Goal: Task Accomplishment & Management: Use online tool/utility

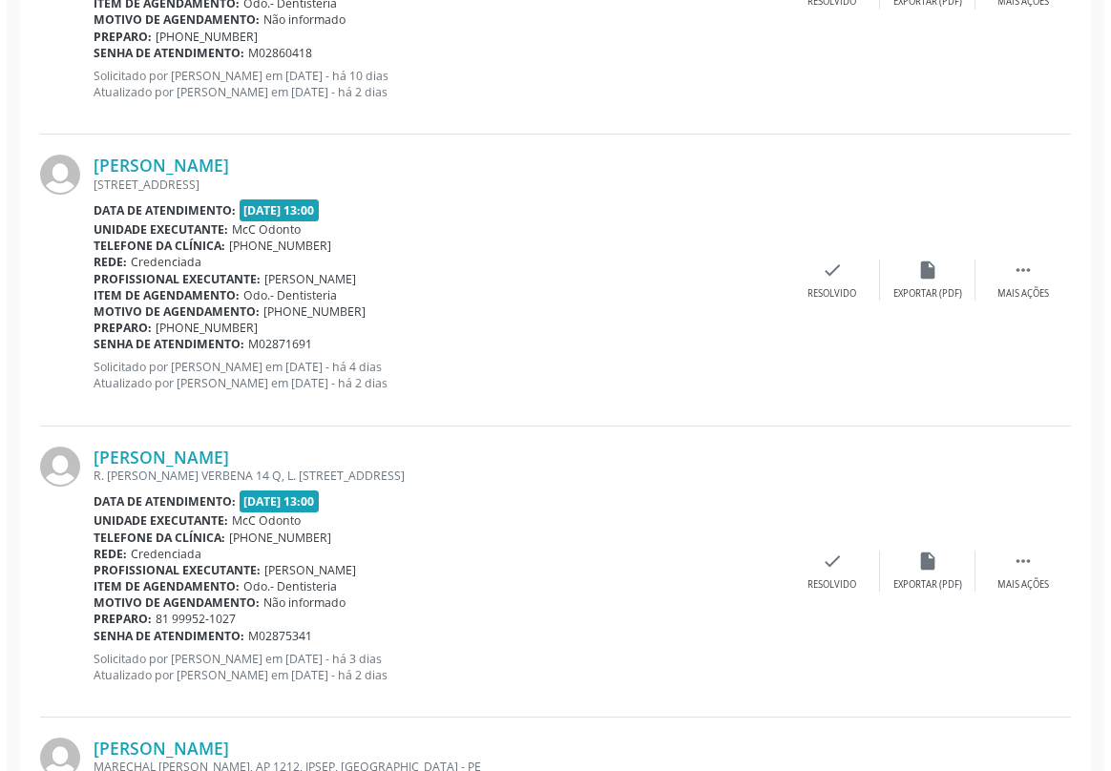
scroll to position [3385, 0]
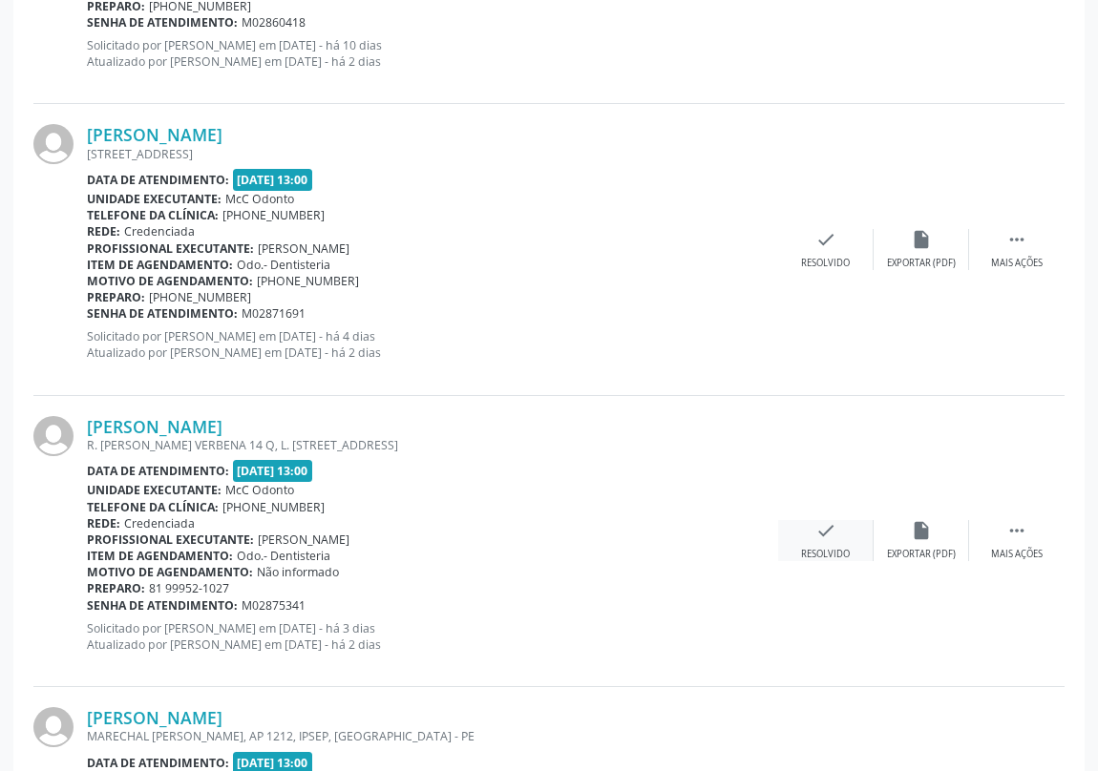
click at [831, 526] on icon "check" at bounding box center [825, 530] width 21 height 21
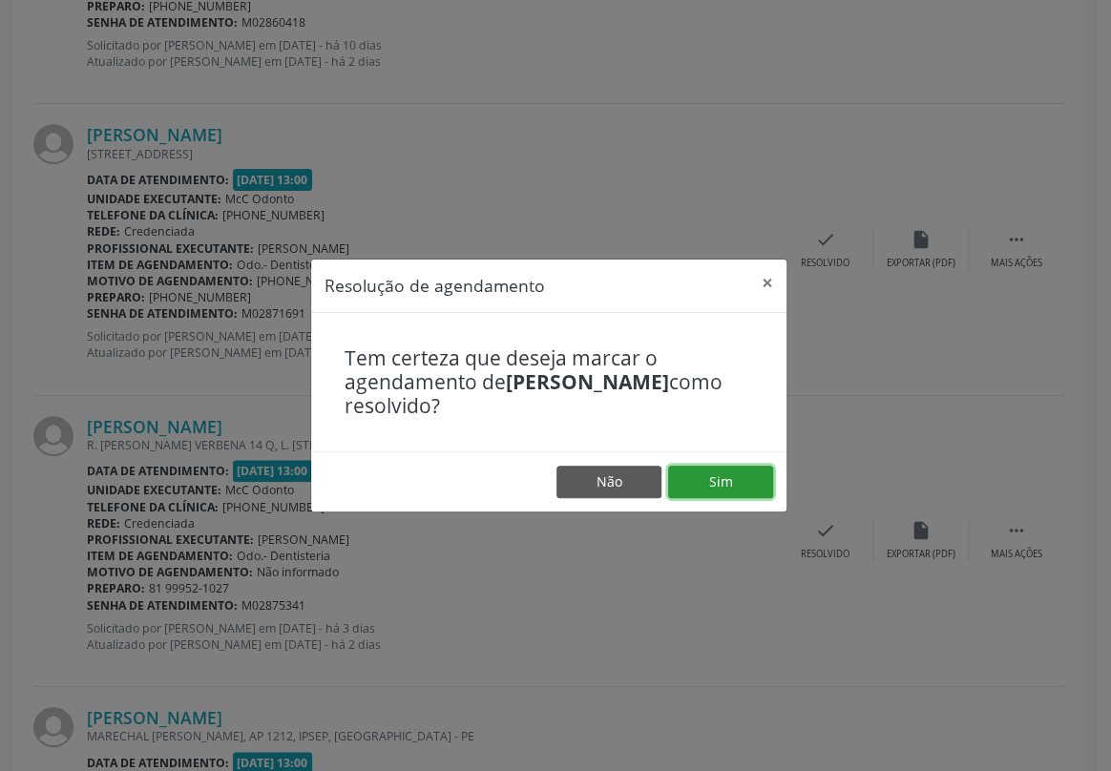
click at [704, 478] on button "Sim" at bounding box center [720, 482] width 105 height 32
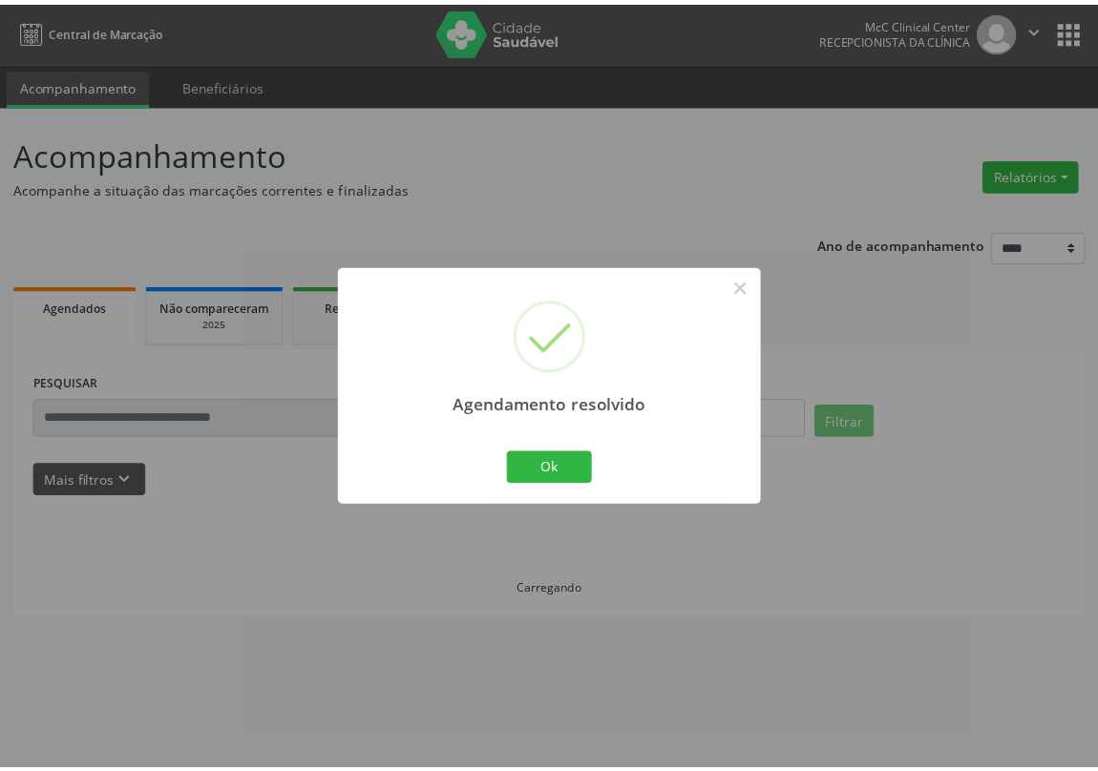
scroll to position [0, 0]
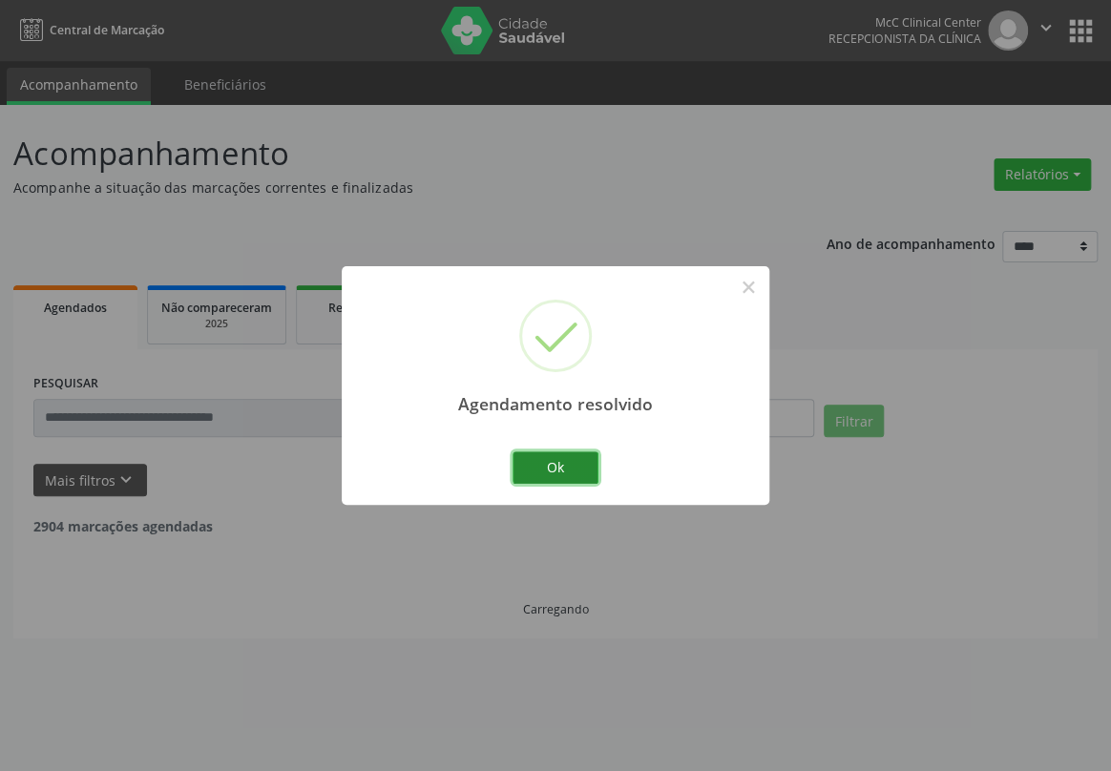
click at [580, 467] on button "Ok" at bounding box center [556, 468] width 86 height 32
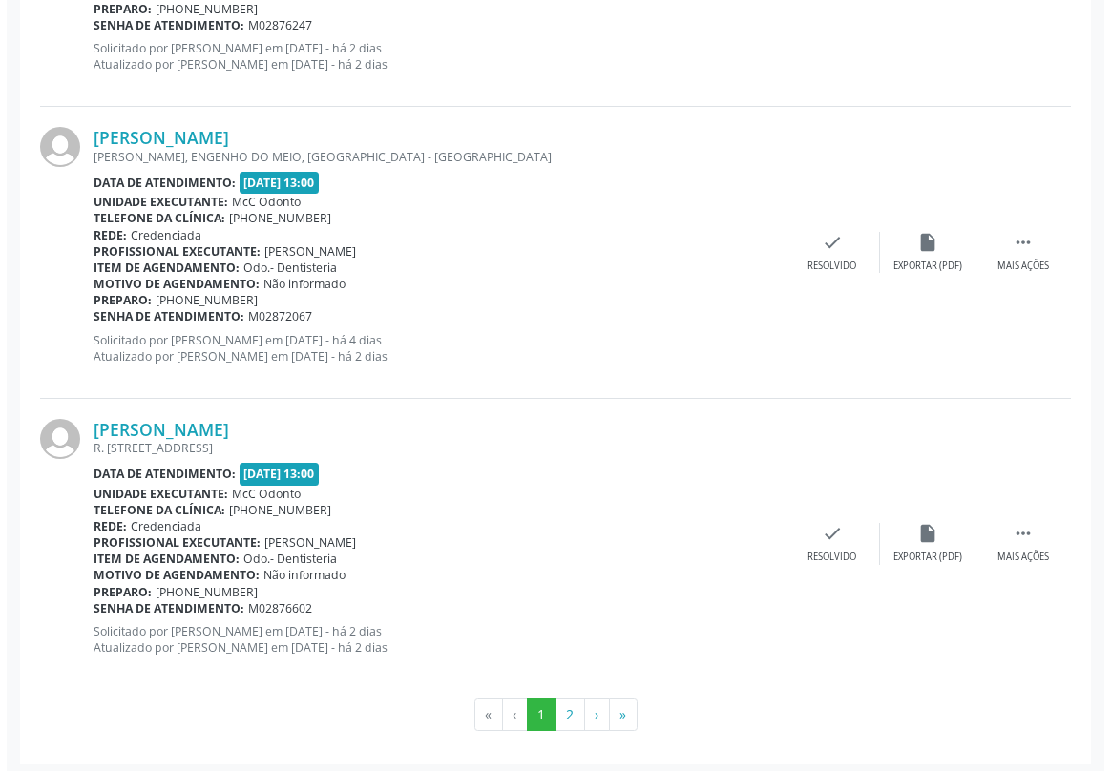
scroll to position [4257, 0]
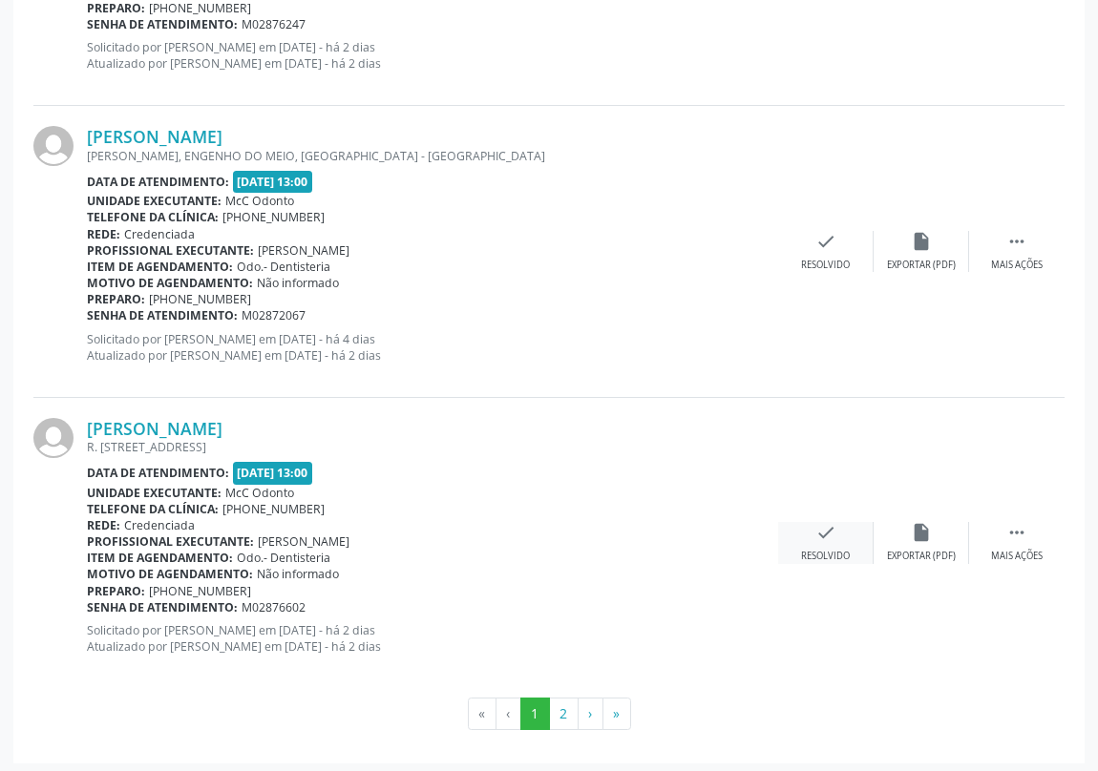
click at [830, 535] on icon "check" at bounding box center [825, 532] width 21 height 21
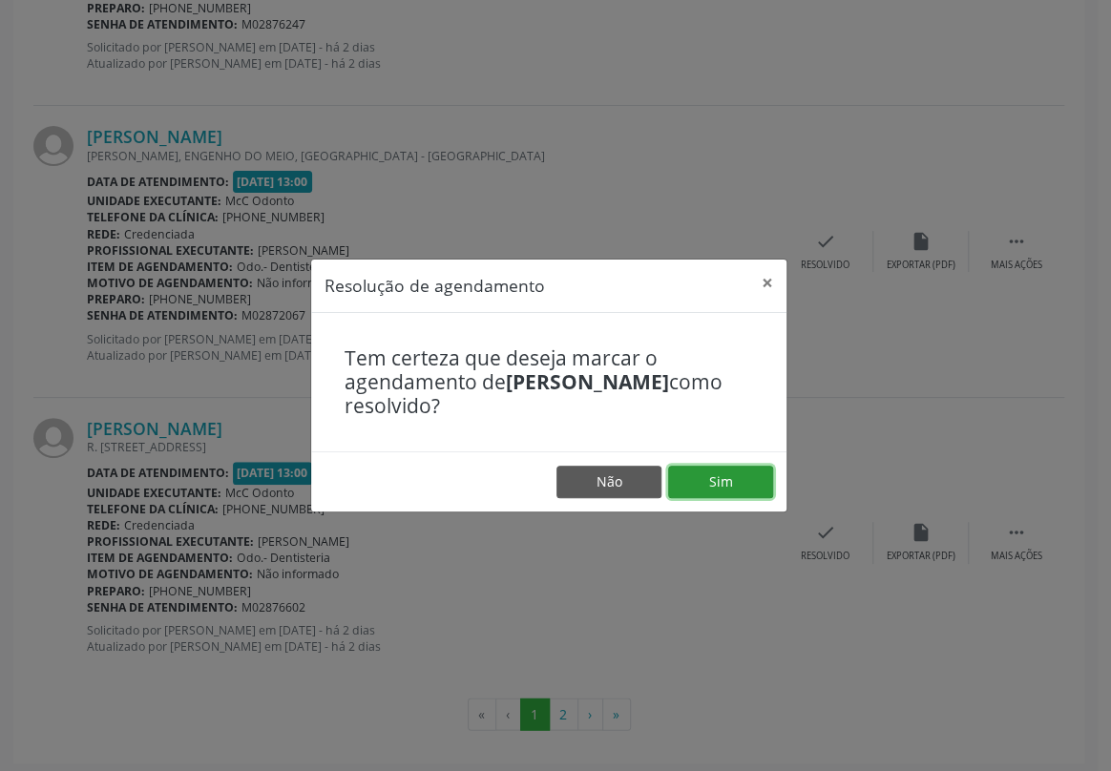
click at [727, 484] on button "Sim" at bounding box center [720, 482] width 105 height 32
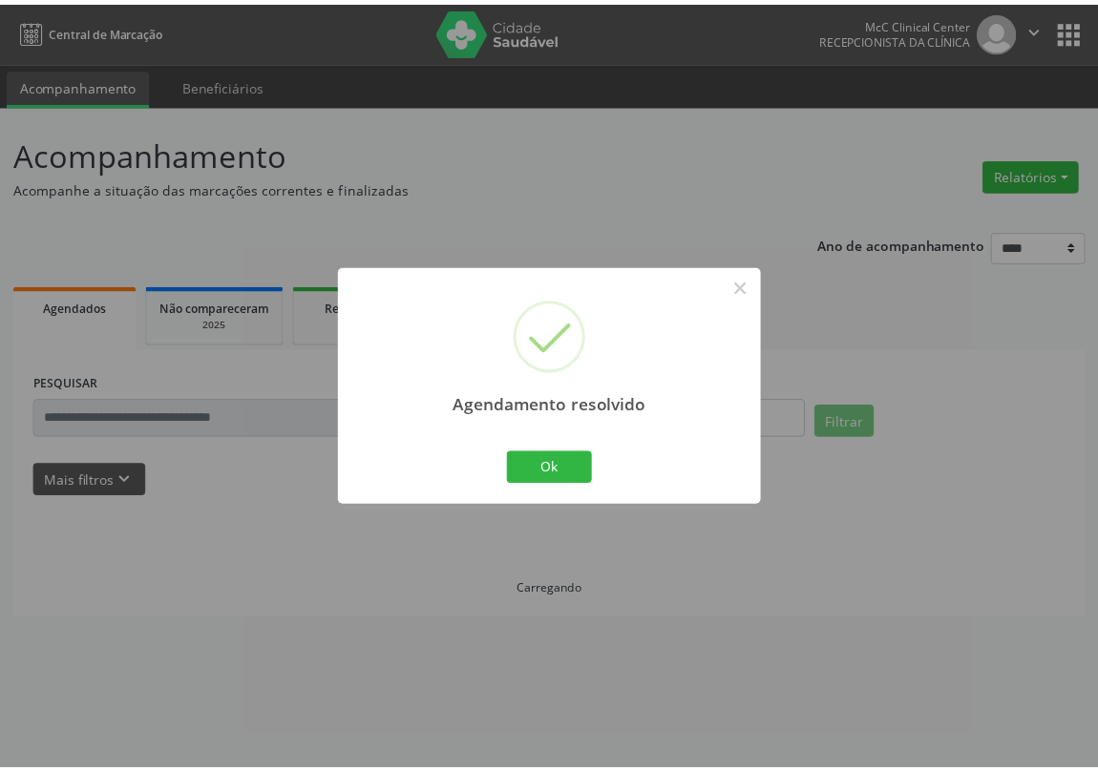
scroll to position [0, 0]
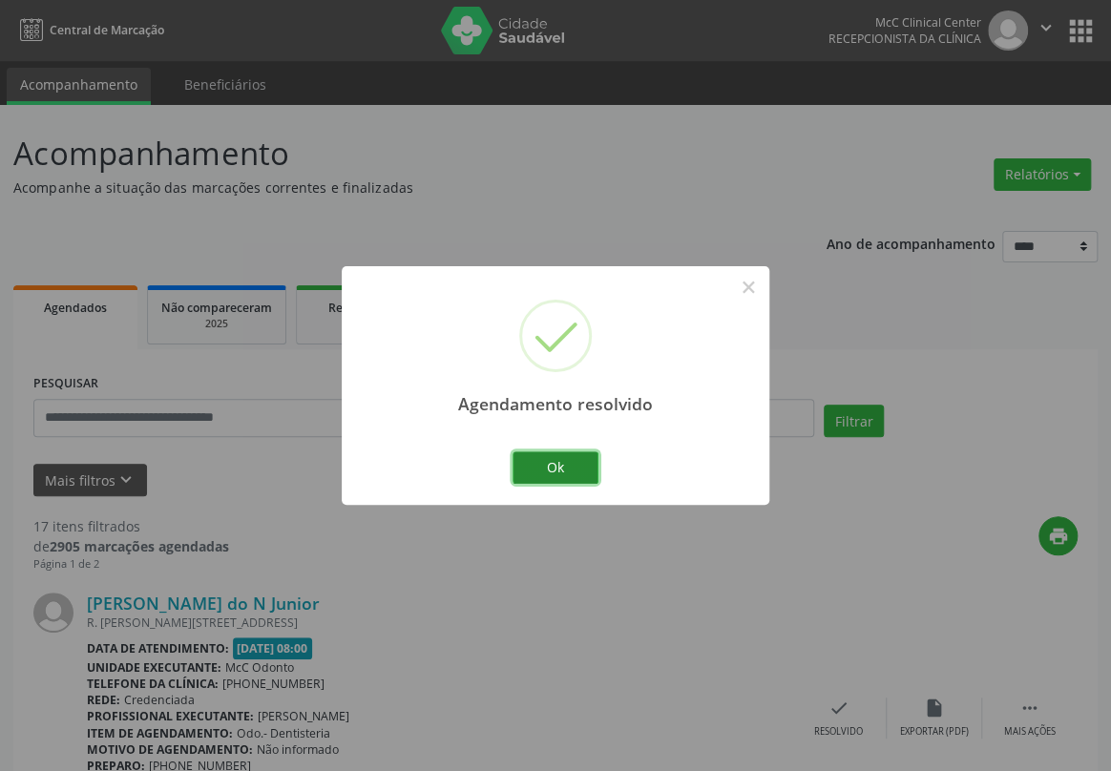
click at [558, 470] on button "Ok" at bounding box center [556, 468] width 86 height 32
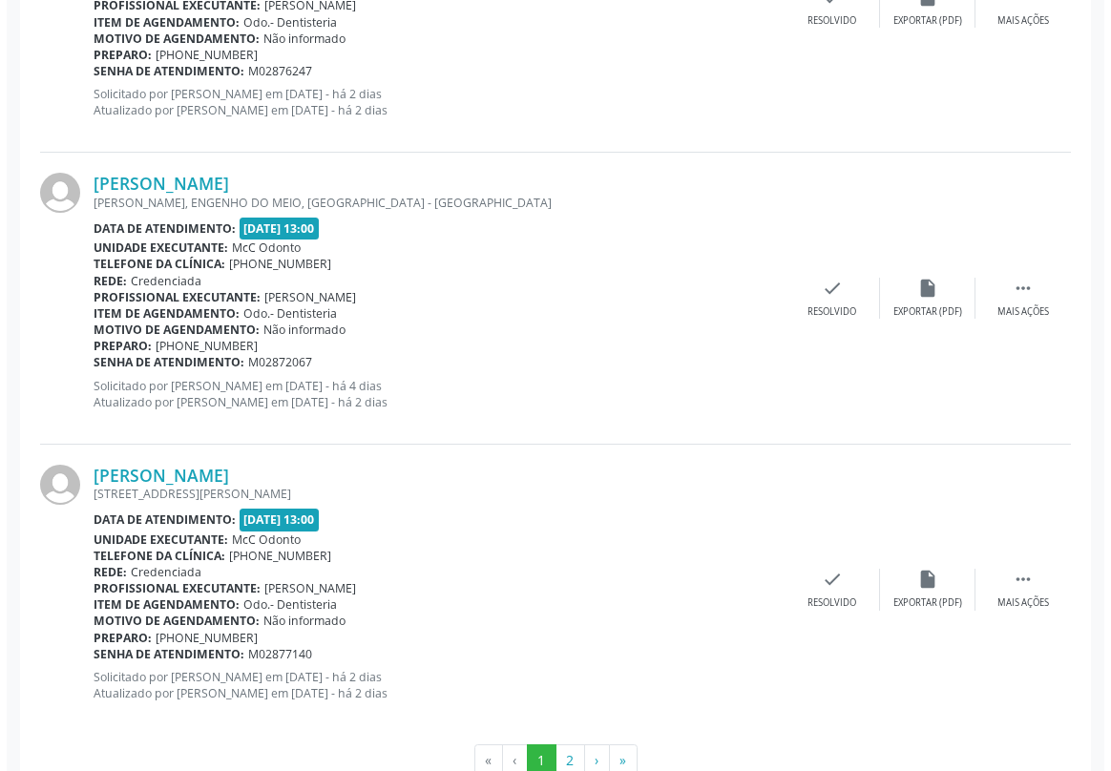
scroll to position [4253, 0]
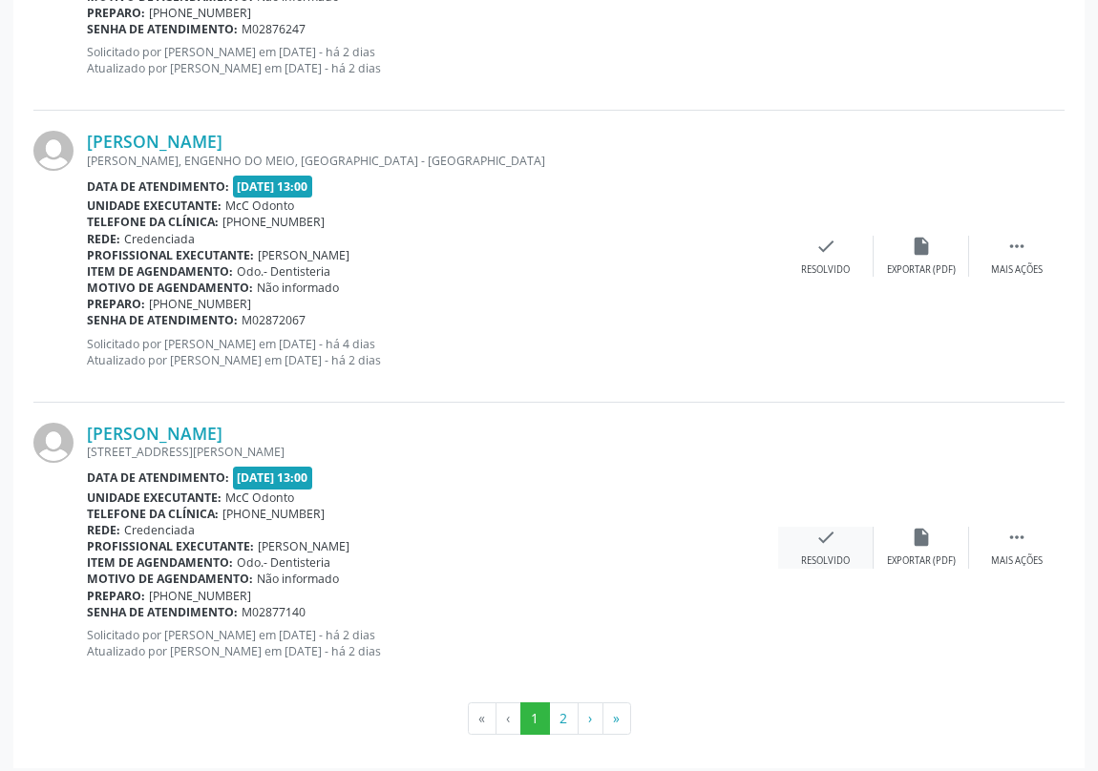
click at [828, 531] on icon "check" at bounding box center [825, 537] width 21 height 21
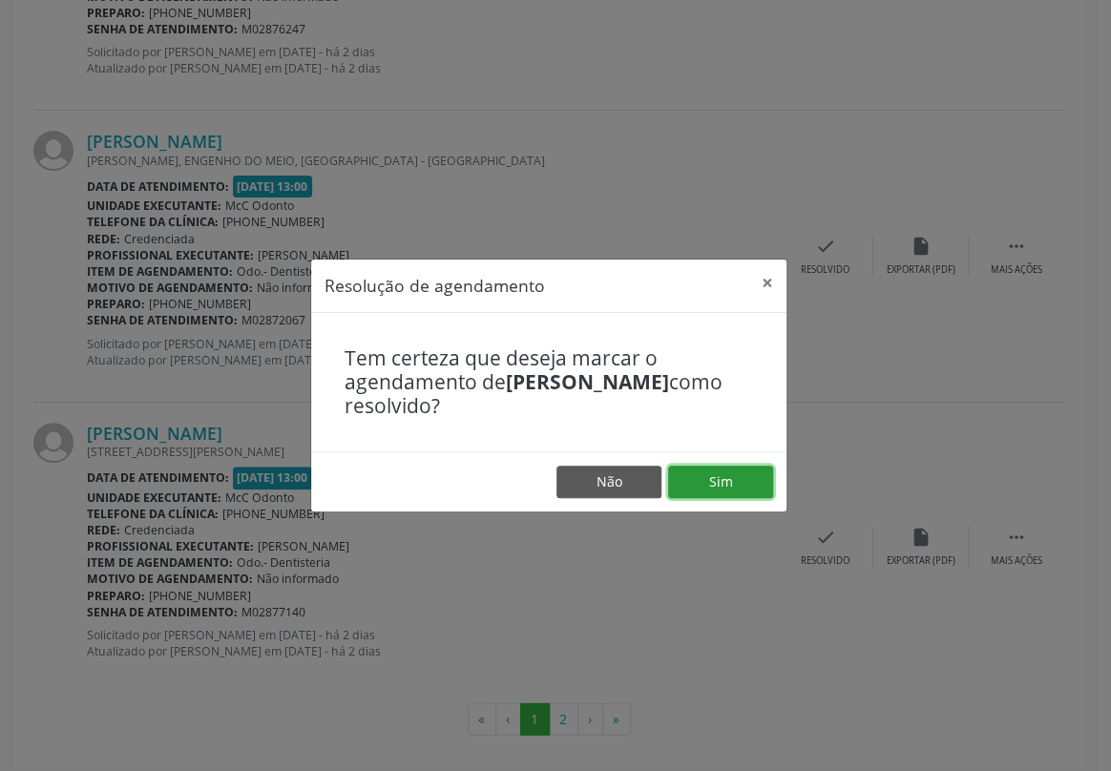
click at [735, 478] on button "Sim" at bounding box center [720, 482] width 105 height 32
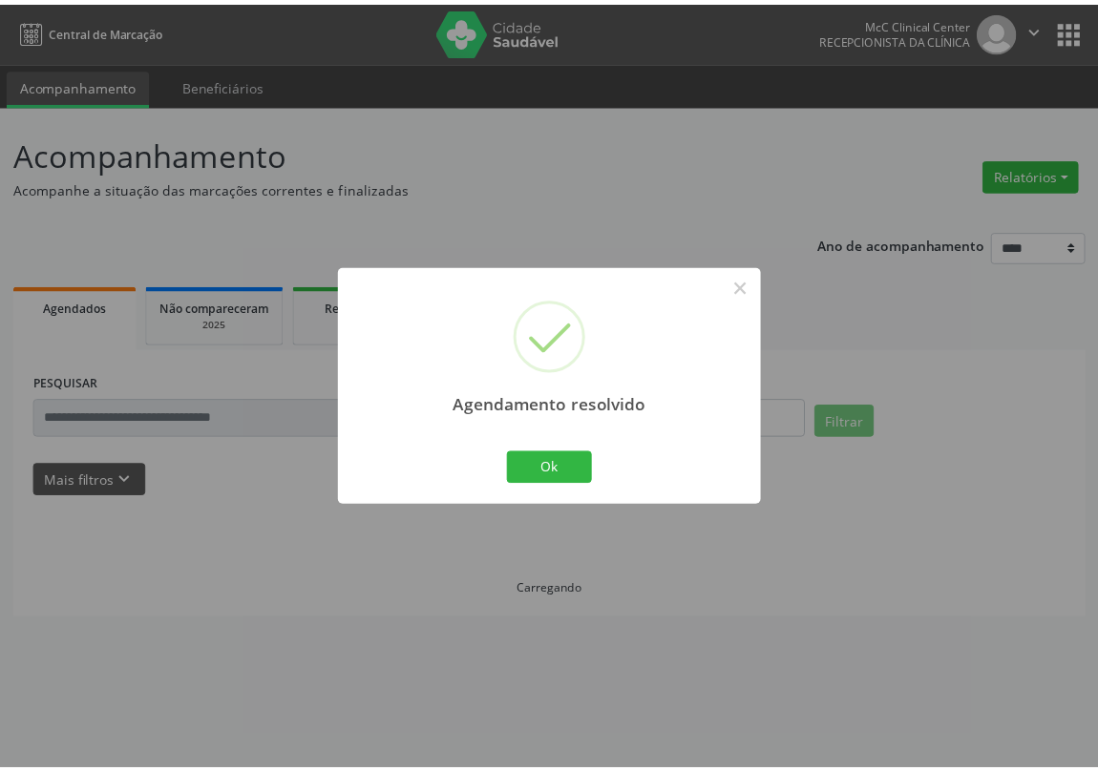
scroll to position [0, 0]
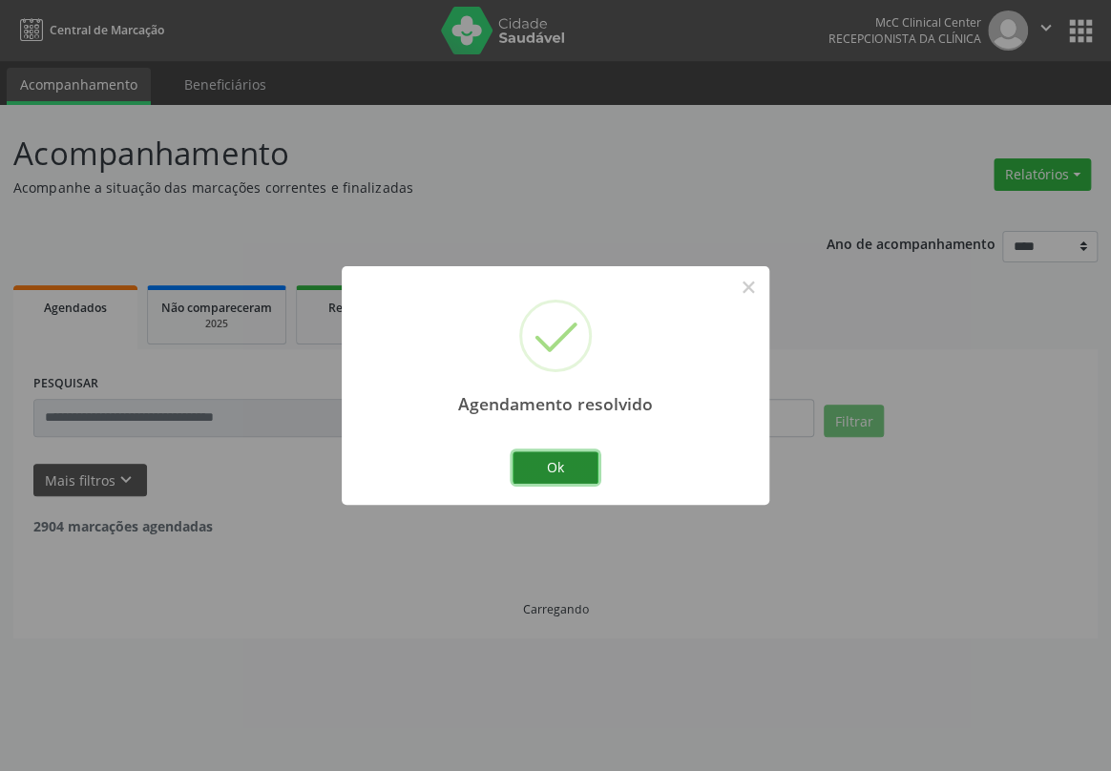
click at [563, 467] on button "Ok" at bounding box center [556, 468] width 86 height 32
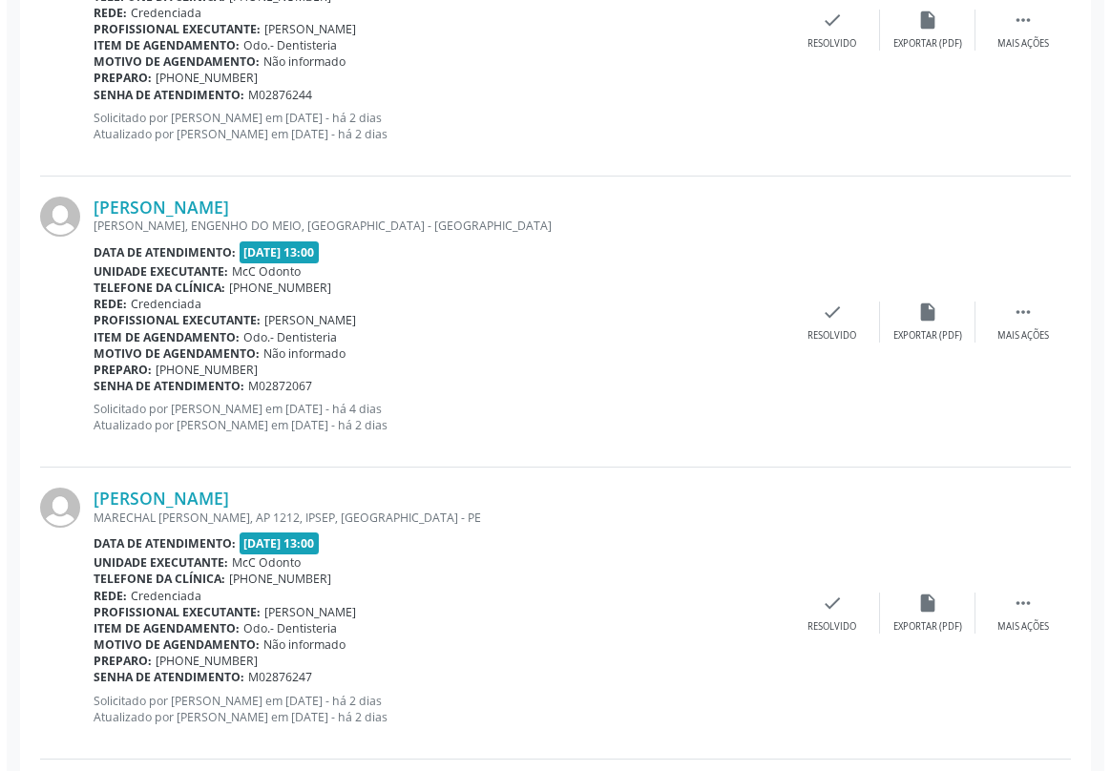
scroll to position [3905, 0]
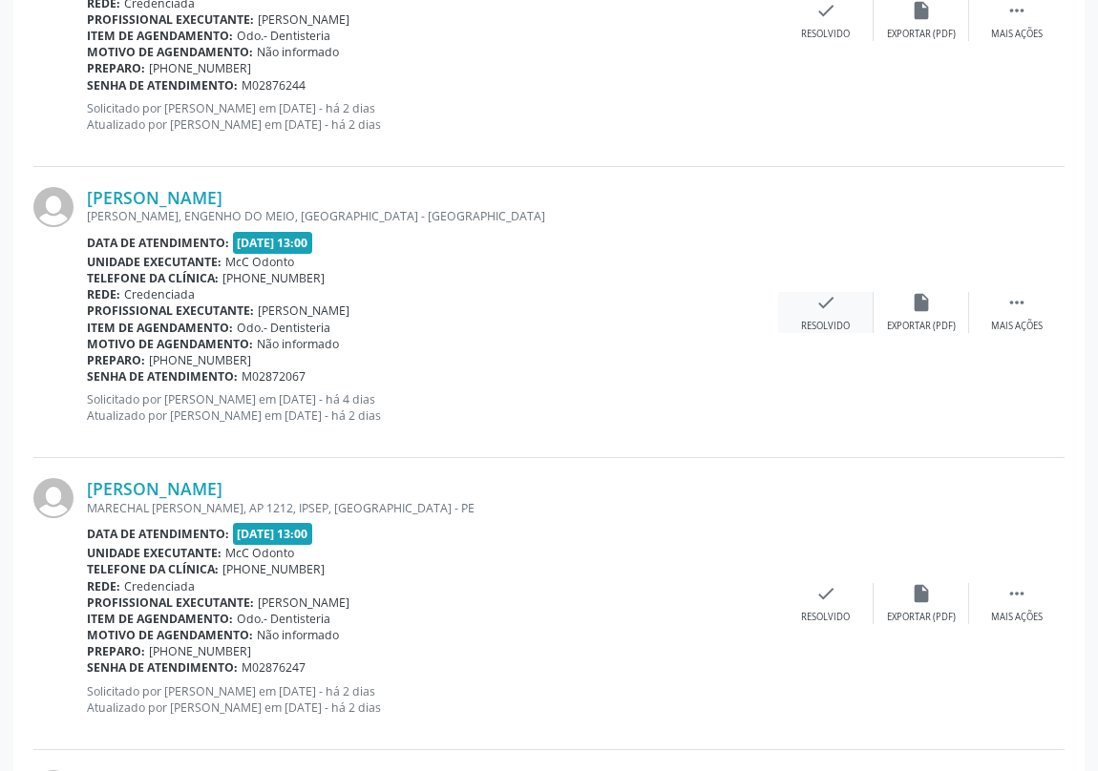
click at [831, 306] on icon "check" at bounding box center [825, 302] width 21 height 21
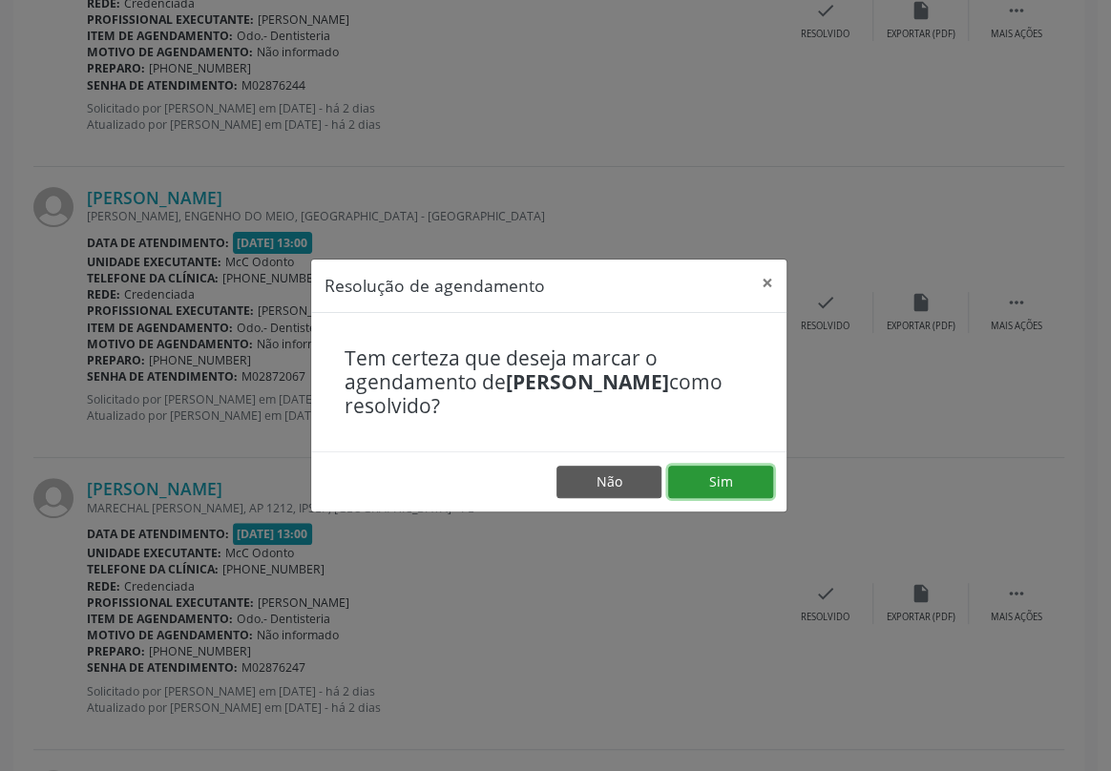
click at [720, 480] on button "Sim" at bounding box center [720, 482] width 105 height 32
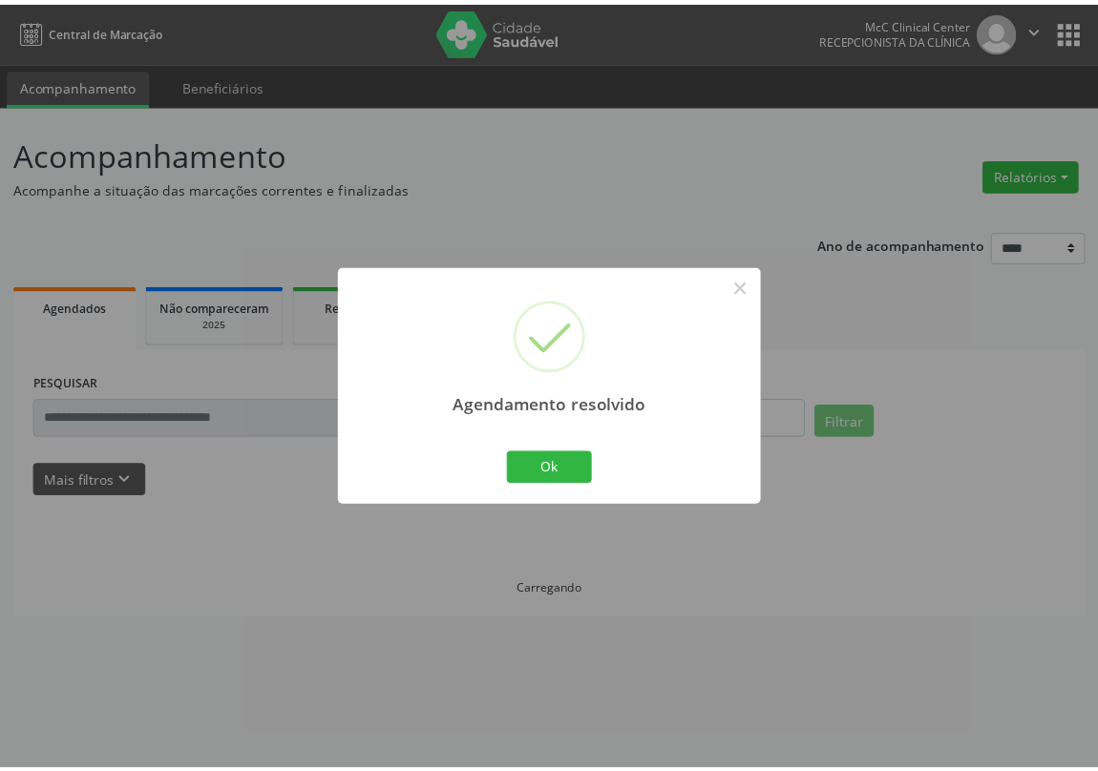
scroll to position [0, 0]
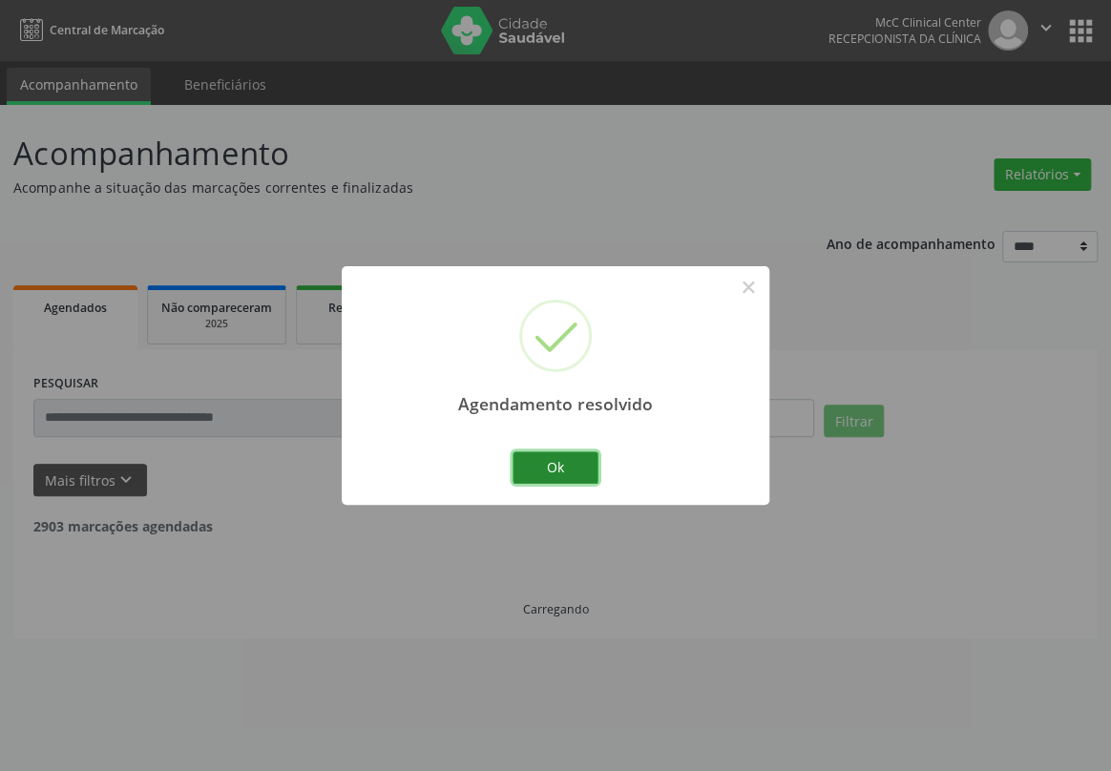
click at [547, 459] on button "Ok" at bounding box center [556, 468] width 86 height 32
